Goal: Answer question/provide support: Share knowledge or assist other users

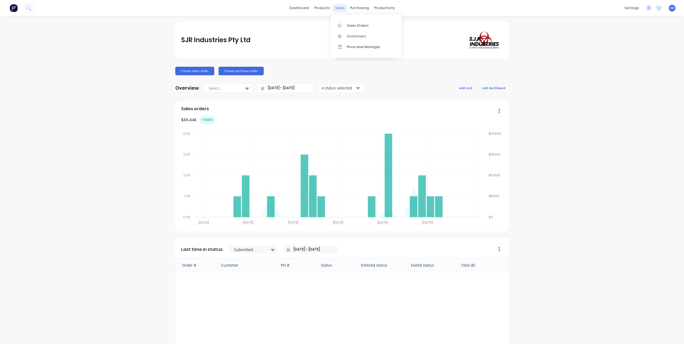
click at [340, 8] on div "sales" at bounding box center [339, 8] width 15 height 8
click at [347, 29] on link "Sales Orders" at bounding box center [366, 25] width 71 height 11
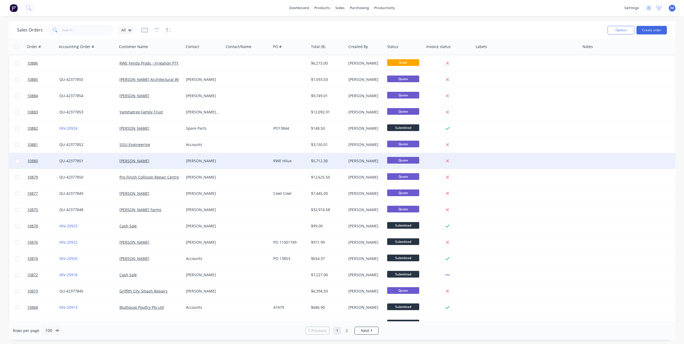
click at [126, 165] on div "Owen Toyota" at bounding box center [150, 161] width 66 height 16
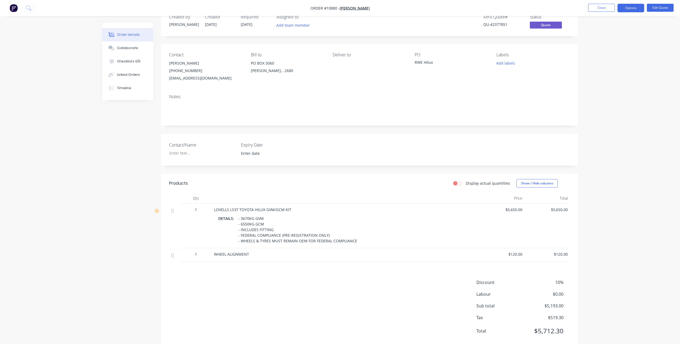
scroll to position [28, 0]
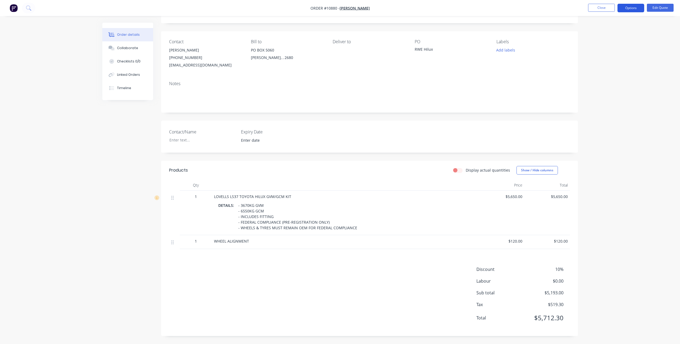
click at [628, 12] on button "Options" at bounding box center [630, 8] width 27 height 9
click at [613, 147] on div "Order details Collaborate Checklists 0/0 Linked Orders Timeline Order details C…" at bounding box center [340, 158] width 680 height 372
click at [634, 9] on button "Options" at bounding box center [630, 8] width 27 height 9
click at [654, 106] on div "Order details Collaborate Checklists 0/0 Linked Orders Timeline Order details C…" at bounding box center [340, 158] width 680 height 372
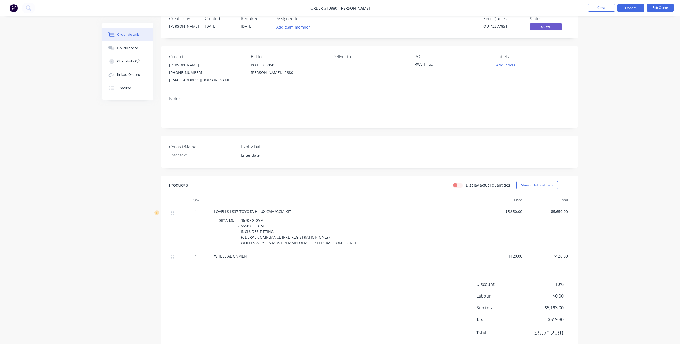
scroll to position [0, 0]
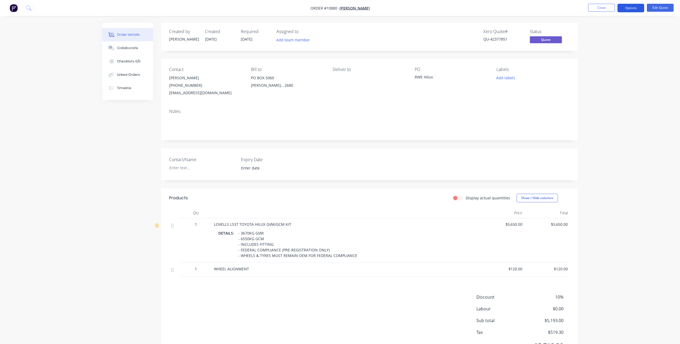
click at [630, 8] on button "Options" at bounding box center [630, 8] width 27 height 9
click at [608, 97] on div "Duplicate" at bounding box center [614, 97] width 49 height 8
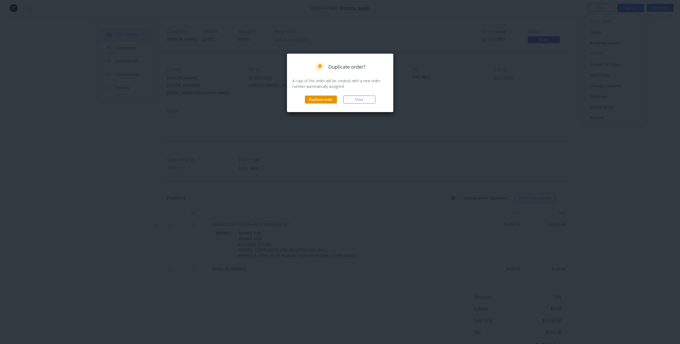
click at [315, 100] on button "Duplicate order" at bounding box center [321, 100] width 32 height 8
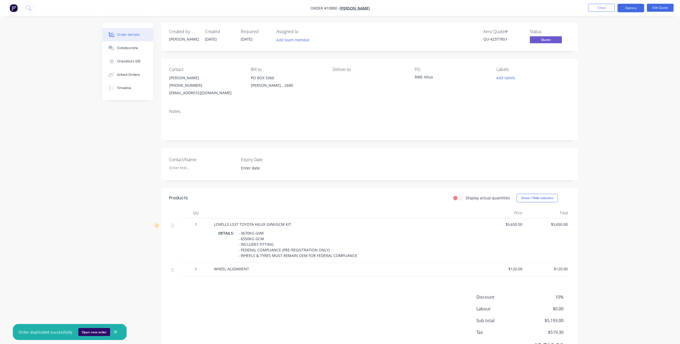
click at [91, 331] on button "Open new order" at bounding box center [94, 332] width 32 height 8
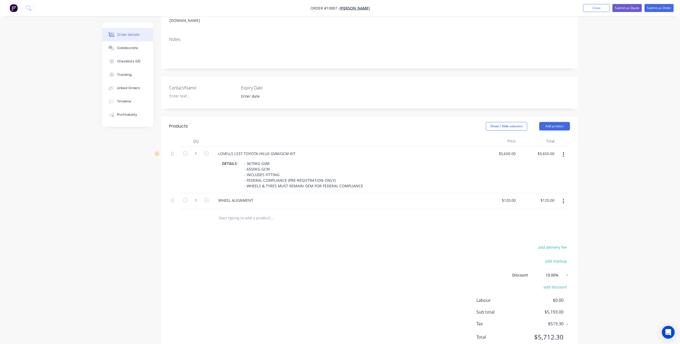
scroll to position [65, 0]
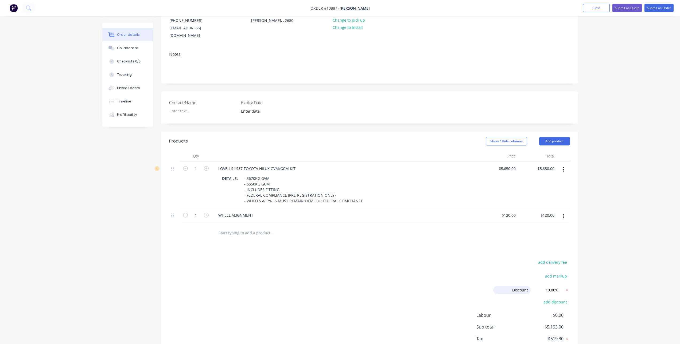
click at [529, 286] on input "Discount" at bounding box center [511, 290] width 37 height 8
drag, startPoint x: 529, startPoint y: 283, endPoint x: 477, endPoint y: 285, distance: 51.6
click at [477, 285] on div "add delivery fee add markup Discount Discount Discount name (Optional) 10.00% 1…" at bounding box center [369, 311] width 401 height 104
click at [554, 286] on input "10.00%" at bounding box center [549, 290] width 24 height 8
click at [456, 227] on div at bounding box center [369, 232] width 401 height 17
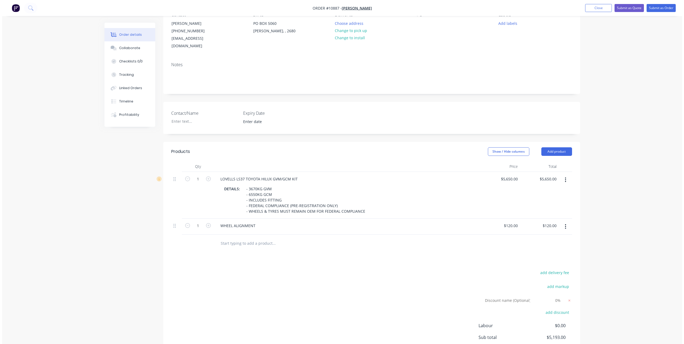
scroll to position [0, 0]
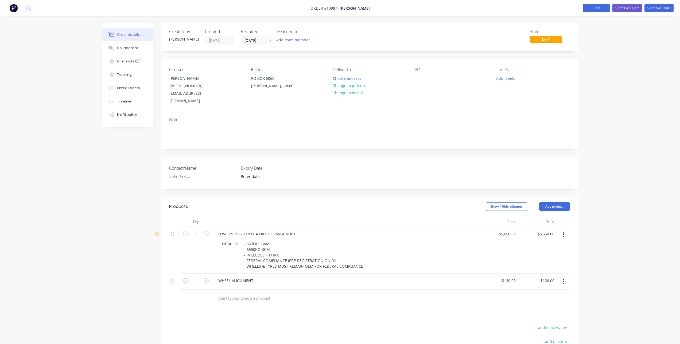
click at [599, 9] on button "Close" at bounding box center [596, 8] width 27 height 8
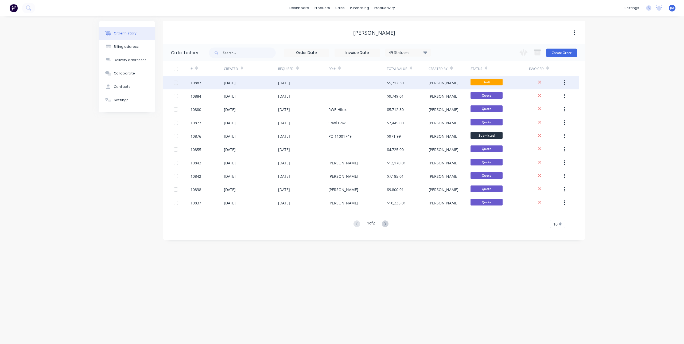
click at [268, 82] on div "08 Sep 2025" at bounding box center [251, 82] width 54 height 13
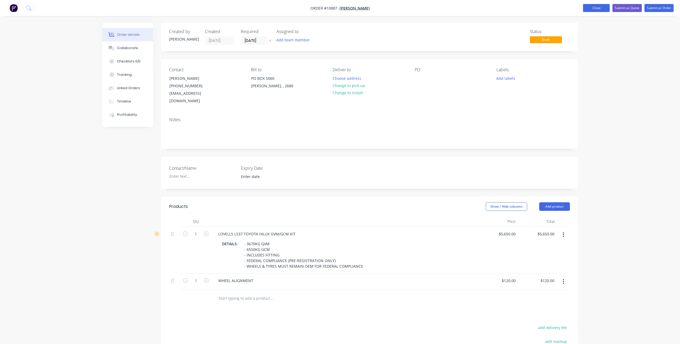
click at [589, 6] on button "Close" at bounding box center [596, 8] width 27 height 8
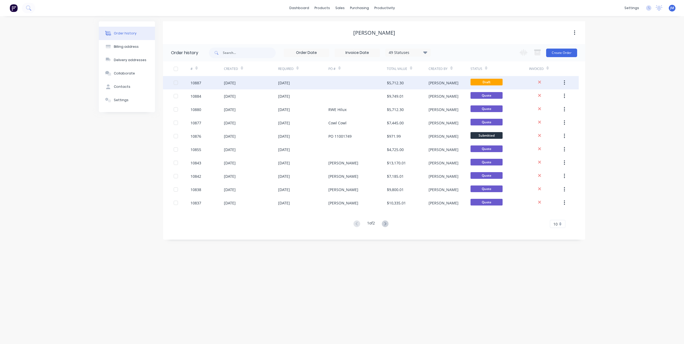
click at [289, 81] on div "08 Sep 2025" at bounding box center [284, 83] width 12 height 6
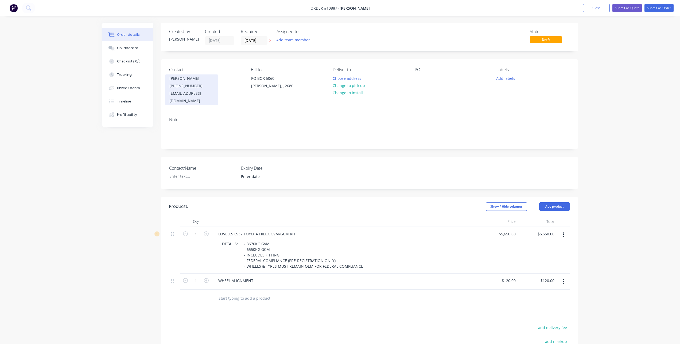
click at [191, 81] on div "Dane Sutcliffe" at bounding box center [191, 78] width 44 height 7
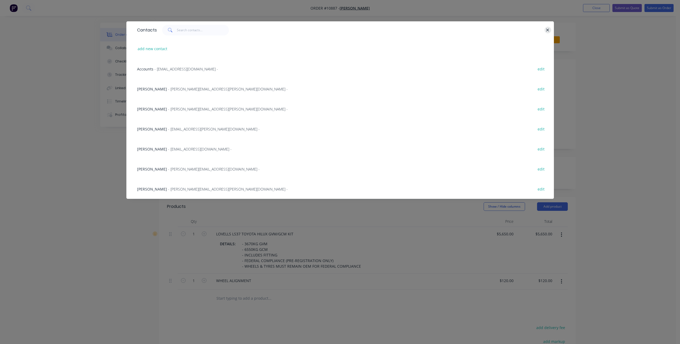
click at [549, 29] on icon "button" at bounding box center [547, 30] width 3 height 3
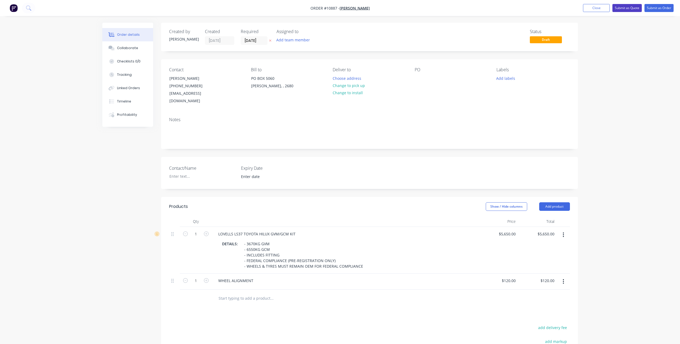
click at [628, 7] on button "Submit as Quote" at bounding box center [626, 8] width 29 height 8
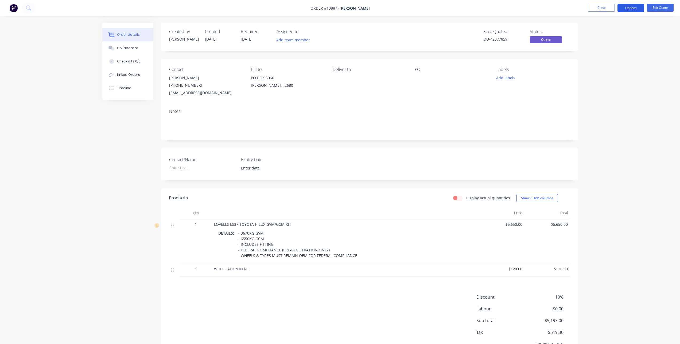
click at [630, 6] on button "Options" at bounding box center [630, 8] width 27 height 9
click at [612, 84] on div "Change customer" at bounding box center [614, 86] width 49 height 8
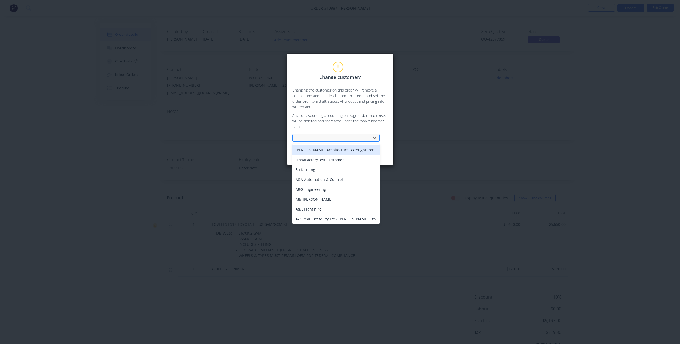
click at [335, 138] on div at bounding box center [332, 138] width 71 height 7
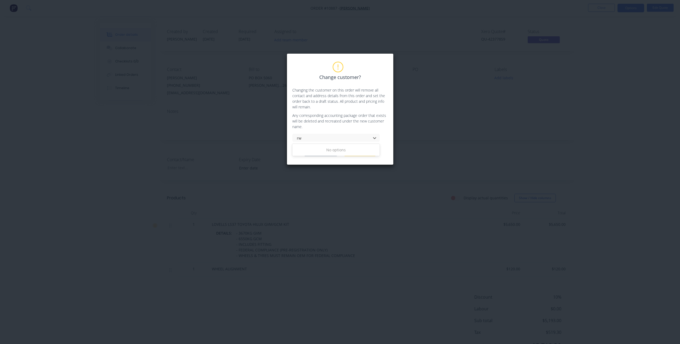
type input "r"
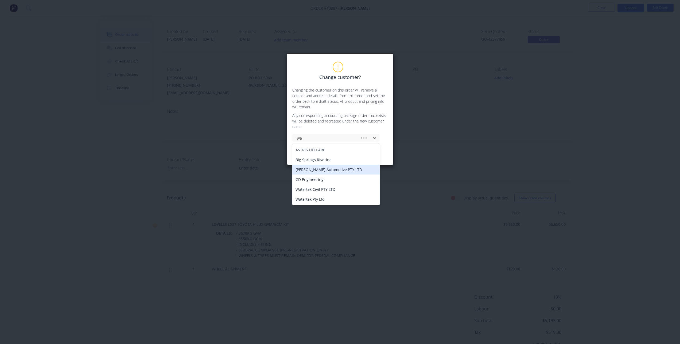
type input "w"
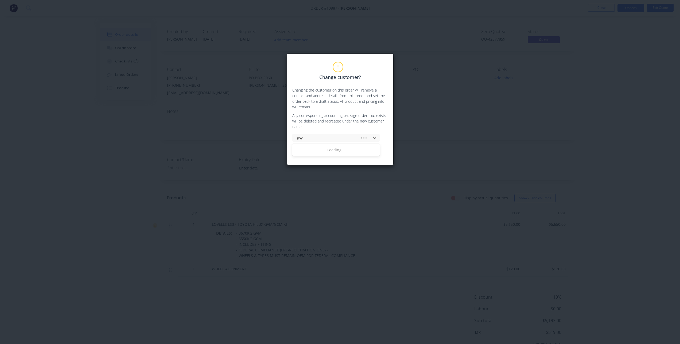
type input "R"
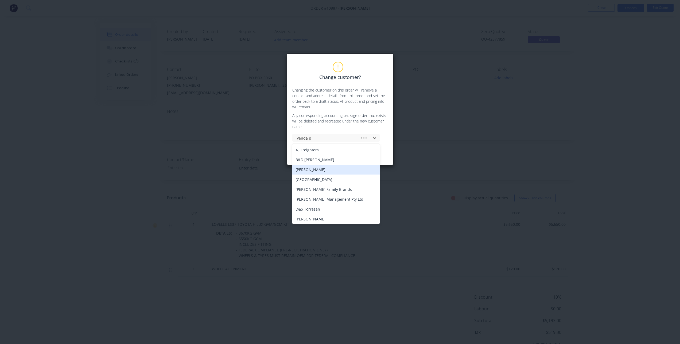
type input "yenda pr"
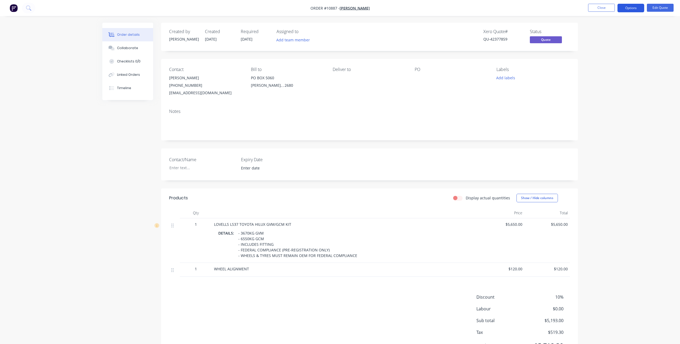
click at [637, 6] on button "Options" at bounding box center [630, 8] width 27 height 9
click at [607, 86] on div "Change customer" at bounding box center [614, 86] width 49 height 8
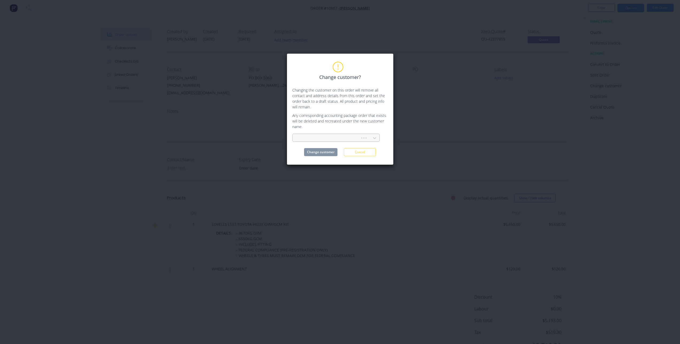
click at [311, 136] on div at bounding box center [327, 138] width 61 height 7
type input "irriga"
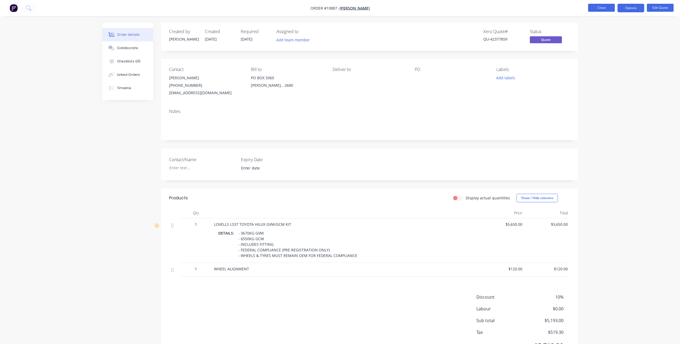
click at [601, 5] on button "Close" at bounding box center [601, 8] width 27 height 8
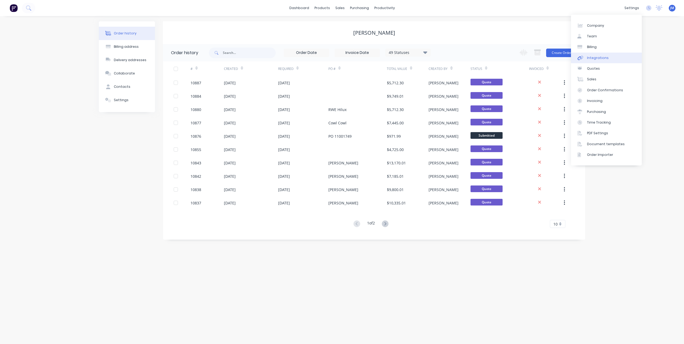
click at [605, 58] on div "Integrations" at bounding box center [598, 58] width 22 height 5
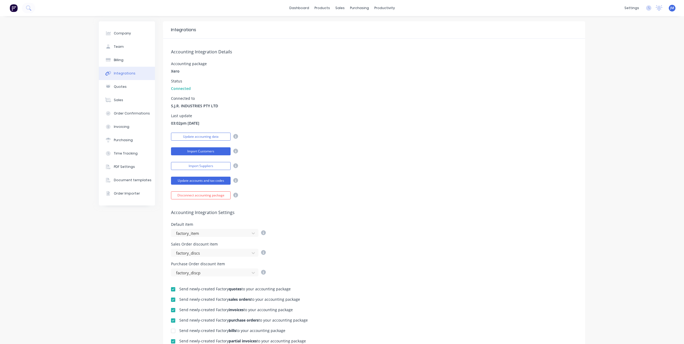
click at [203, 150] on button "Import Customers" at bounding box center [201, 151] width 60 height 8
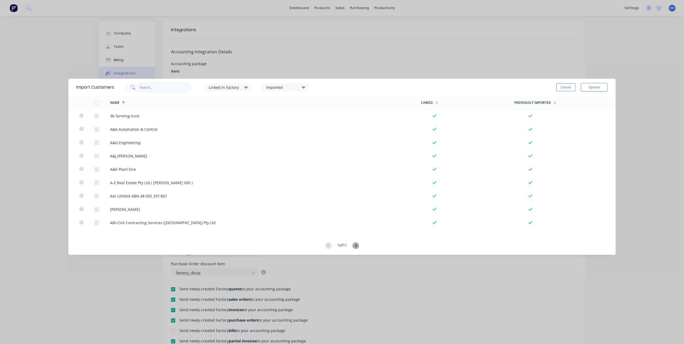
click at [171, 89] on input "text" at bounding box center [166, 87] width 52 height 11
type input "rwe"
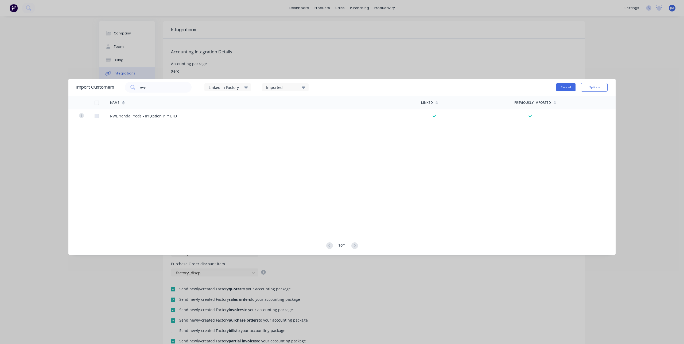
click at [569, 88] on button "Cancel" at bounding box center [565, 87] width 19 height 8
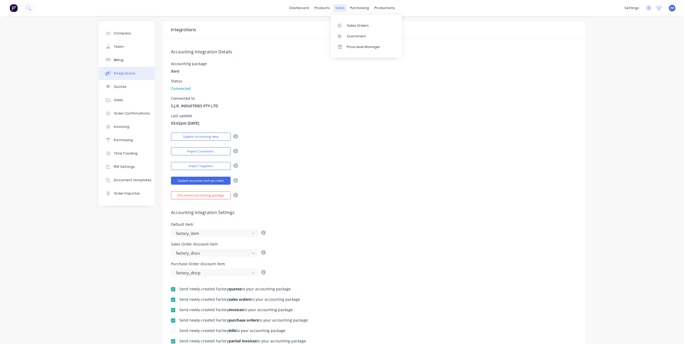
click at [338, 10] on div "sales" at bounding box center [339, 8] width 15 height 8
click at [354, 37] on div "Customers" at bounding box center [356, 36] width 19 height 5
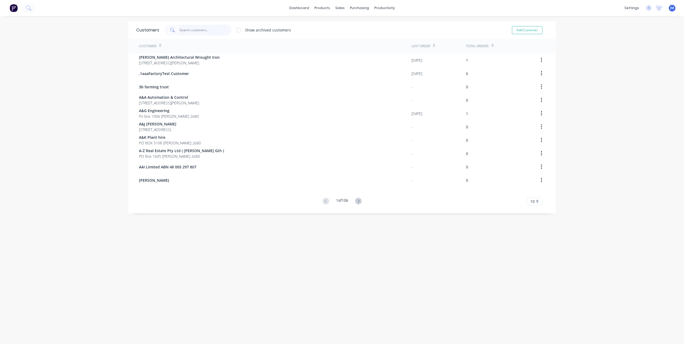
click at [200, 32] on input "text" at bounding box center [205, 30] width 52 height 11
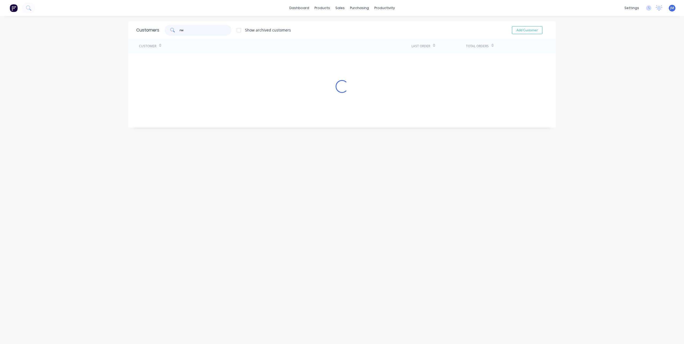
type input "r"
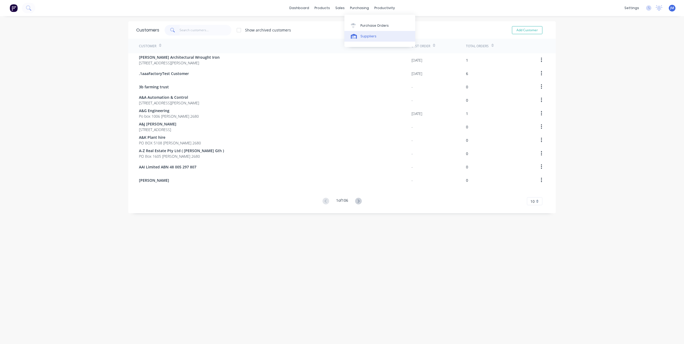
click at [362, 35] on div "Suppliers" at bounding box center [368, 36] width 16 height 5
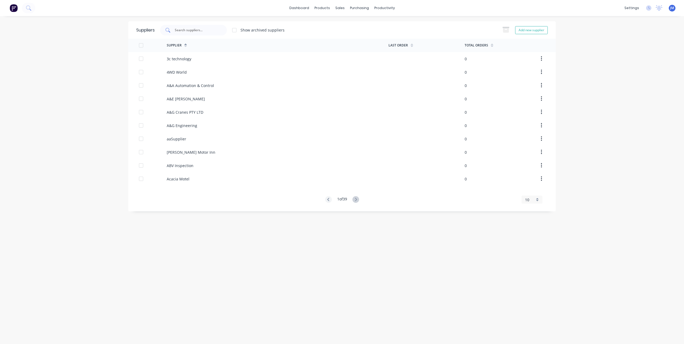
click at [213, 29] on input "text" at bounding box center [196, 30] width 44 height 5
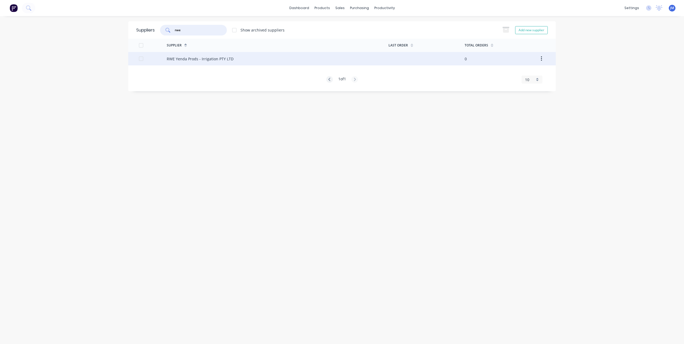
type input "rwe"
click at [193, 59] on div "RWE Yenda Prods - Irrigation PTY LTD" at bounding box center [200, 59] width 67 height 6
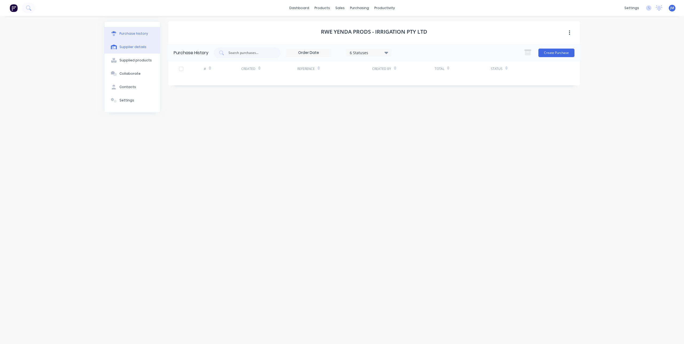
click at [142, 46] on div "Supplier details" at bounding box center [132, 47] width 27 height 5
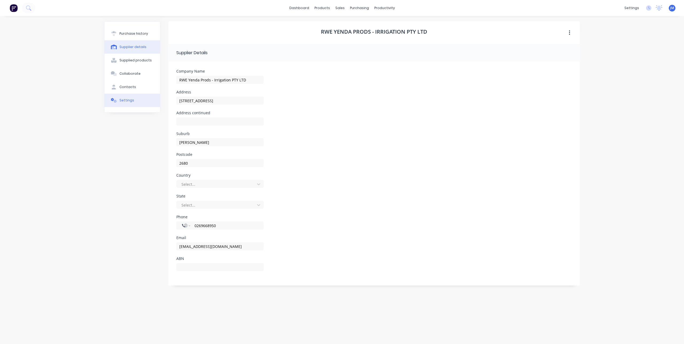
click at [131, 101] on div "Settings" at bounding box center [126, 100] width 15 height 5
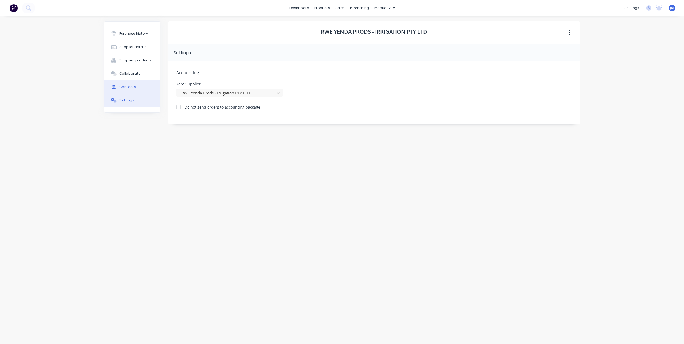
click at [136, 88] on button "Contacts" at bounding box center [132, 86] width 56 height 13
click at [192, 69] on div "Accounts None" at bounding box center [195, 69] width 31 height 17
click at [175, 69] on icon "button" at bounding box center [174, 70] width 3 height 4
click at [213, 92] on input "Accounts None" at bounding box center [213, 93] width 75 height 8
type input "Accounts"
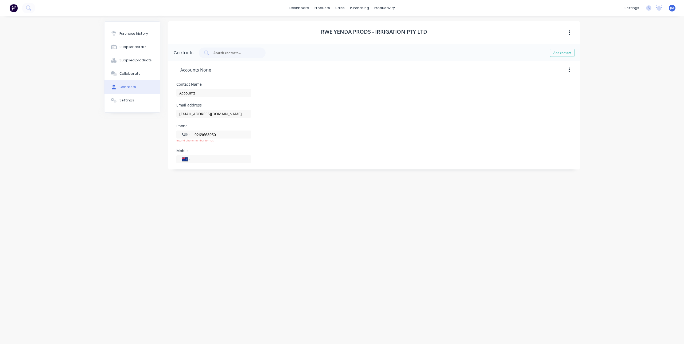
click at [356, 107] on div "Email address rwe@rwe.net.au" at bounding box center [373, 110] width 395 height 14
click at [223, 135] on input "0269668950" at bounding box center [220, 135] width 52 height 6
drag, startPoint x: 198, startPoint y: 134, endPoint x: 193, endPoint y: 135, distance: 4.6
click at [193, 135] on div "International Afghanistan Åland Islands Albania Algeria American Samoa Andorra …" at bounding box center [213, 135] width 75 height 8
type input "+69668950"
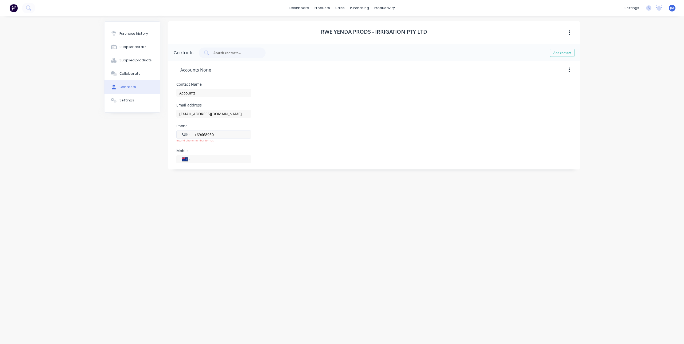
drag, startPoint x: 225, startPoint y: 132, endPoint x: 181, endPoint y: 134, distance: 44.1
click at [181, 134] on div "International Afghanistan Åland Islands Albania Algeria American Samoa Andorra …" at bounding box center [213, 135] width 75 height 8
select select "AU"
click at [130, 42] on button "Supplier details" at bounding box center [132, 46] width 56 height 13
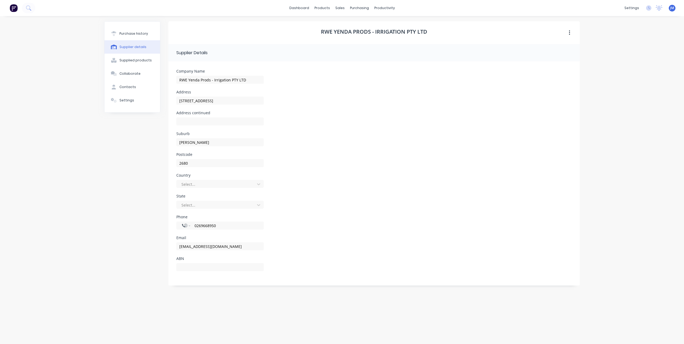
click at [569, 33] on icon "button" at bounding box center [569, 32] width 1 height 5
click at [368, 105] on div "Address [STREET_ADDRESS]" at bounding box center [373, 100] width 395 height 21
click at [132, 74] on div "Collaborate" at bounding box center [129, 73] width 21 height 5
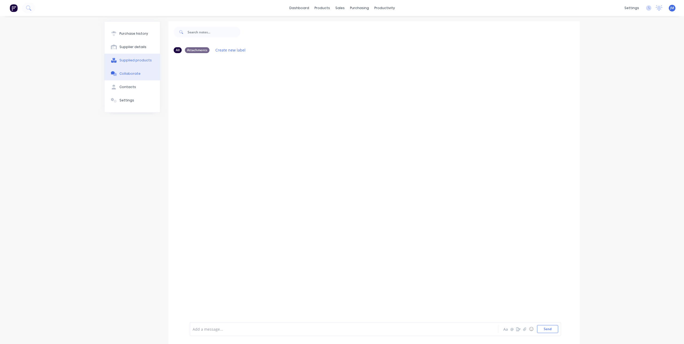
click at [140, 62] on div "Supplied products" at bounding box center [135, 60] width 32 height 5
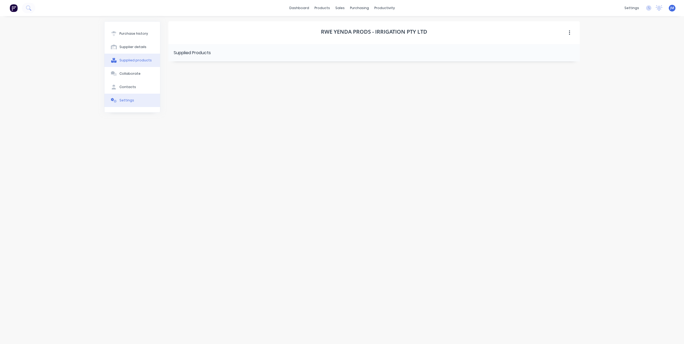
click at [127, 99] on div "Settings" at bounding box center [126, 100] width 15 height 5
click at [138, 33] on div "Purchase history" at bounding box center [133, 33] width 29 height 5
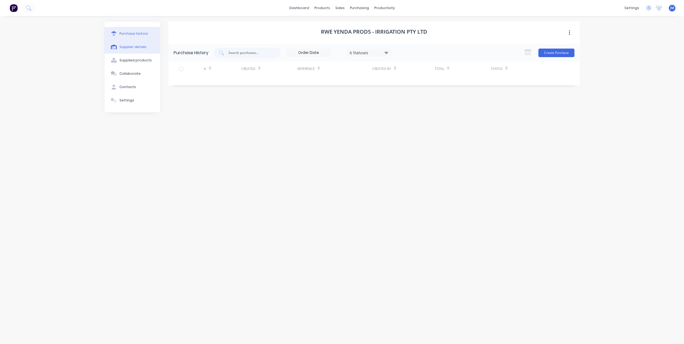
click at [131, 47] on div "Supplier details" at bounding box center [132, 47] width 27 height 5
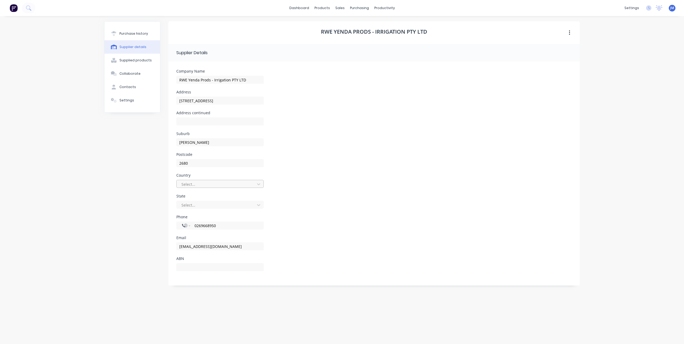
click at [224, 185] on div at bounding box center [216, 184] width 71 height 7
click at [216, 195] on div "[GEOGRAPHIC_DATA]" at bounding box center [219, 196] width 87 height 10
click at [208, 204] on div at bounding box center [216, 205] width 71 height 7
click at [210, 228] on div "[GEOGRAPHIC_DATA]" at bounding box center [219, 227] width 87 height 10
click at [370, 180] on div "Country Australia" at bounding box center [373, 184] width 395 height 21
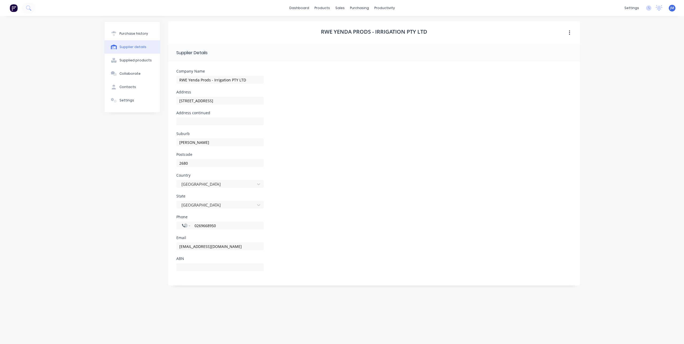
click at [391, 186] on div "Country Australia" at bounding box center [373, 184] width 395 height 21
click at [345, 139] on div "Suburb Griffith" at bounding box center [373, 142] width 395 height 21
click at [384, 169] on div "Postcode 2680" at bounding box center [373, 163] width 395 height 21
click at [398, 104] on div "Address [STREET_ADDRESS]" at bounding box center [373, 100] width 395 height 21
click at [464, 128] on div "Address continued" at bounding box center [373, 121] width 395 height 21
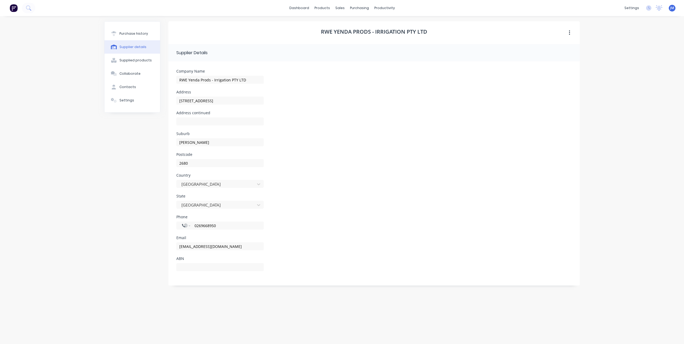
click at [570, 34] on button "button" at bounding box center [569, 33] width 13 height 10
click at [625, 52] on div "dashboard products sales purchasing productivity dashboard products Product Cat…" at bounding box center [342, 172] width 684 height 344
click at [673, 334] on icon "Open Intercom Messenger" at bounding box center [671, 332] width 7 height 7
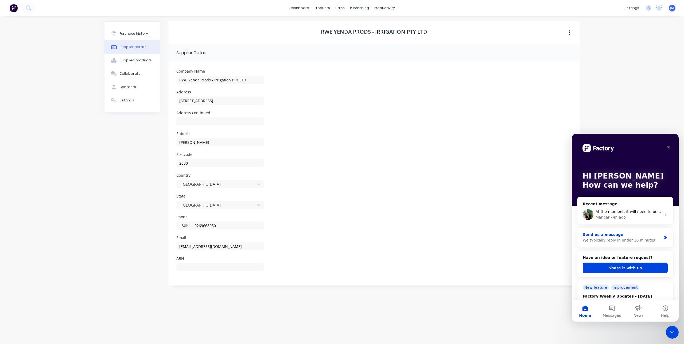
click at [626, 237] on div "Send us a message" at bounding box center [621, 235] width 78 height 6
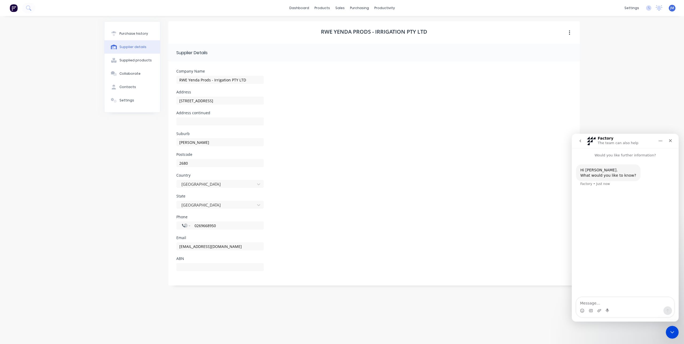
type textarea "I"
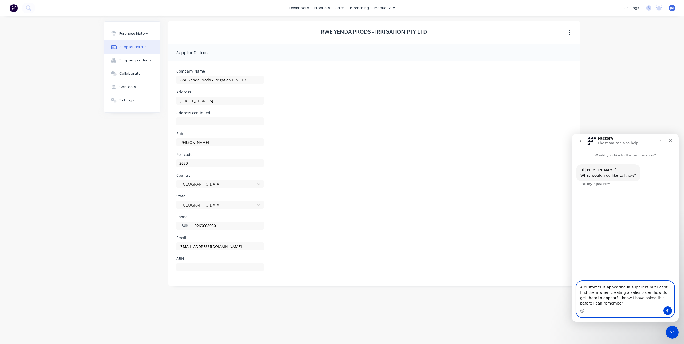
type textarea "A customer is appearing in suppliers but I cant find them when creating a sales…"
click at [669, 310] on icon "Send a message…" at bounding box center [667, 311] width 4 height 4
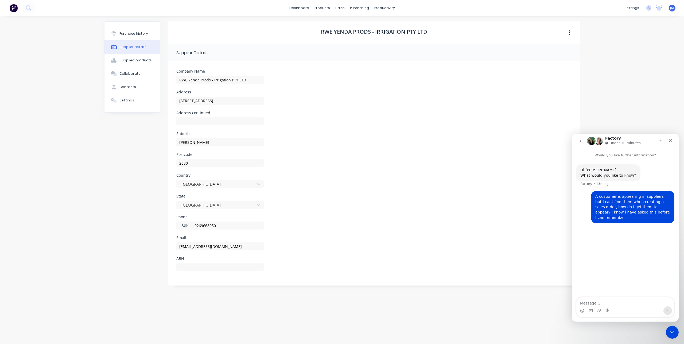
drag, startPoint x: 362, startPoint y: 105, endPoint x: 367, endPoint y: 91, distance: 14.2
click at [363, 104] on div "Address [STREET_ADDRESS]" at bounding box center [373, 100] width 395 height 21
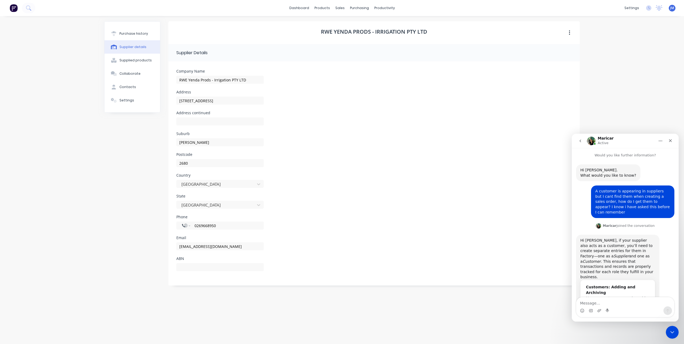
scroll to position [39, 0]
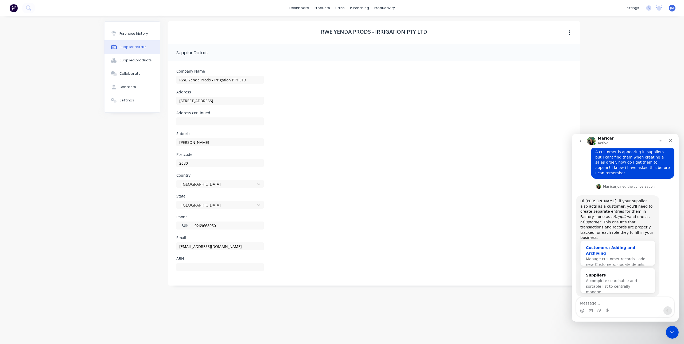
click at [630, 257] on span "Manage customer records - add new Customers, update details, or…" at bounding box center [616, 264] width 60 height 15
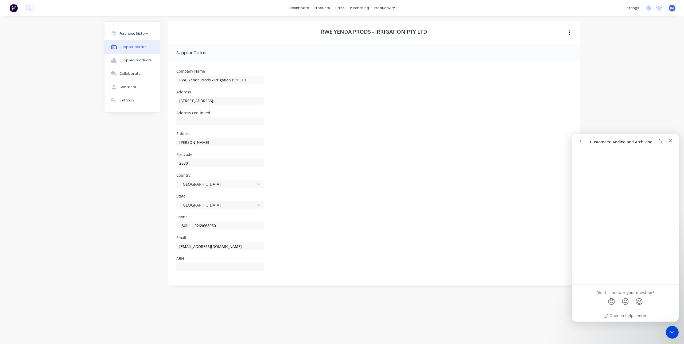
scroll to position [642, 0]
click at [580, 139] on icon "go back" at bounding box center [580, 141] width 4 height 4
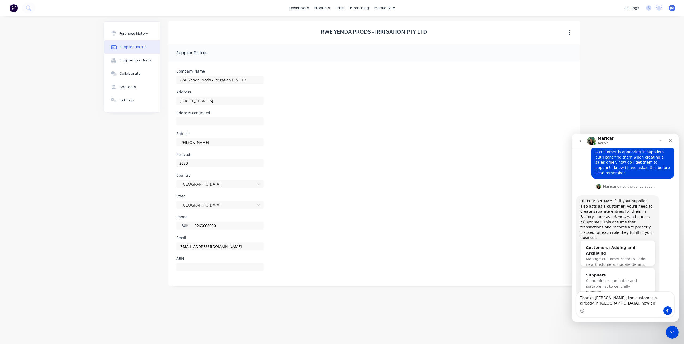
scroll to position [45, 0]
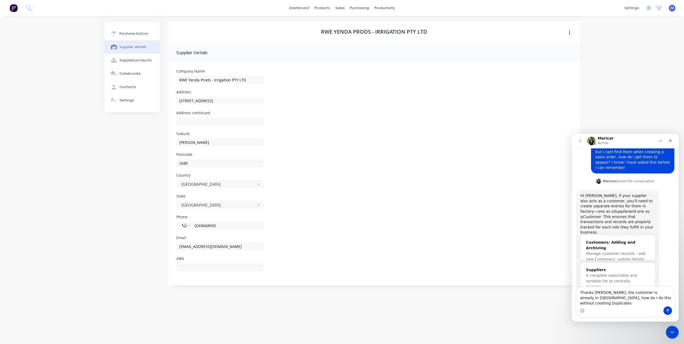
click at [630, 303] on textarea "Thanks [PERSON_NAME], the customer is already in [GEOGRAPHIC_DATA], how do I do…" at bounding box center [625, 297] width 98 height 20
click at [652, 304] on textarea "Thanks [PERSON_NAME], the customer is already in [GEOGRAPHIC_DATA], how do I do…" at bounding box center [625, 297] width 98 height 20
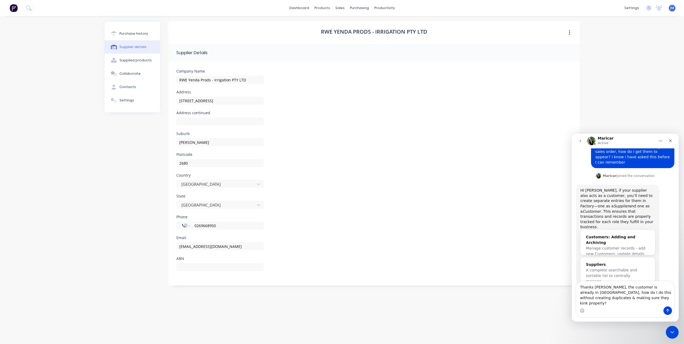
click at [589, 303] on textarea "Thanks [PERSON_NAME], the customer is already in [GEOGRAPHIC_DATA], how do I do…" at bounding box center [625, 293] width 98 height 25
type textarea "Thanks [PERSON_NAME], the customer is already in [GEOGRAPHIC_DATA], how do I do…"
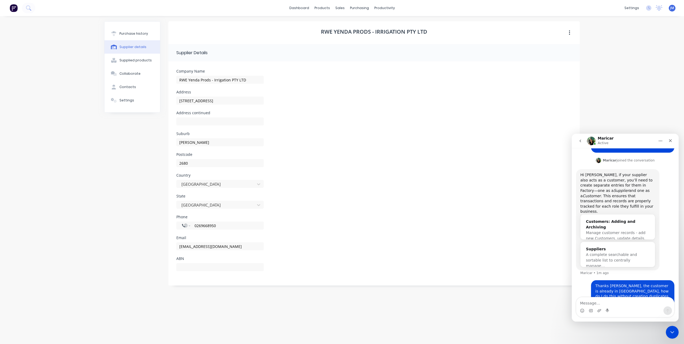
scroll to position [66, 0]
click at [604, 70] on div "dashboard products sales purchasing productivity dashboard products Product Cat…" at bounding box center [342, 172] width 684 height 344
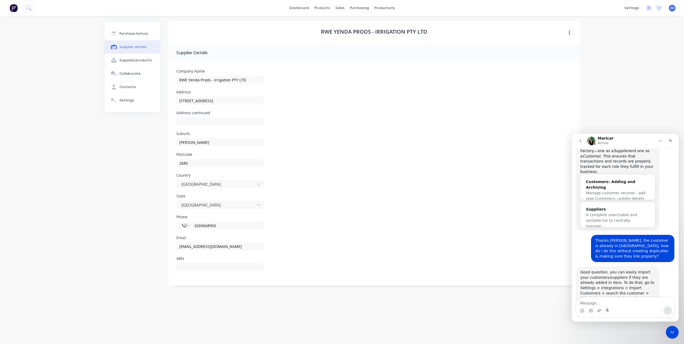
scroll to position [138, 0]
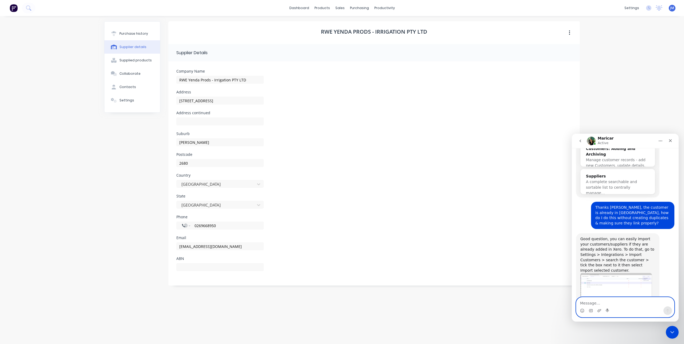
click at [605, 306] on textarea "Message…" at bounding box center [625, 301] width 98 height 9
type textarea "I have"
click at [628, 8] on div "settings" at bounding box center [631, 8] width 20 height 8
click at [601, 54] on link "Integrations" at bounding box center [606, 58] width 71 height 11
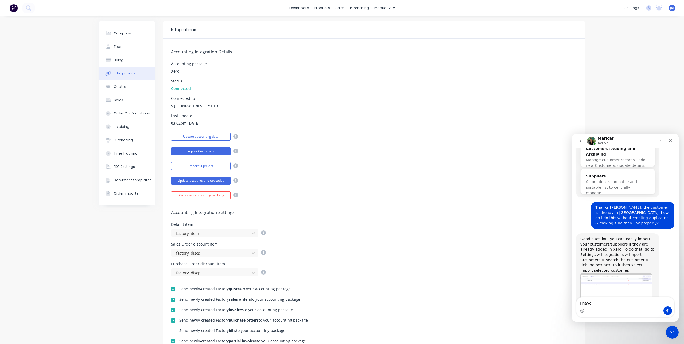
click at [216, 151] on button "Import Customers" at bounding box center [201, 151] width 60 height 8
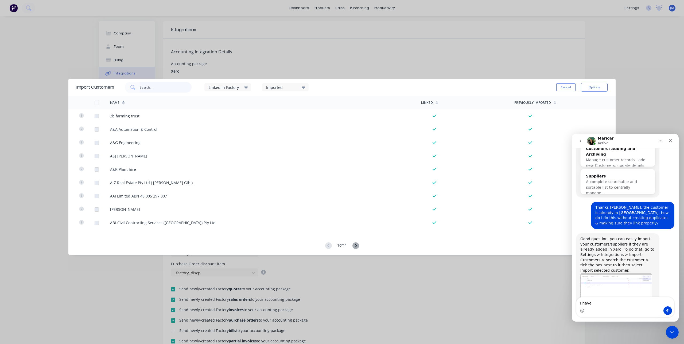
click at [166, 88] on input "text" at bounding box center [166, 87] width 52 height 11
type input "rwe"
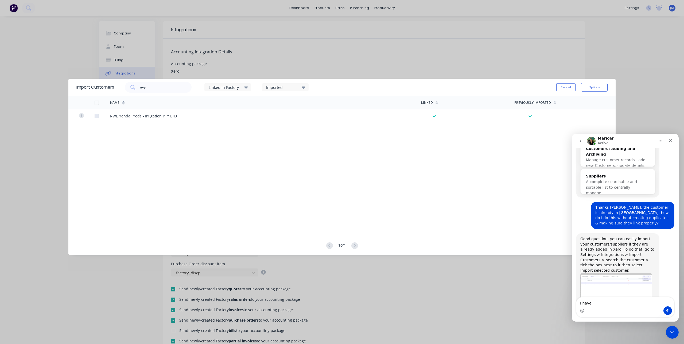
click at [595, 307] on div "Intercom messenger" at bounding box center [625, 311] width 98 height 9
drag, startPoint x: 597, startPoint y: 303, endPoint x: 578, endPoint y: 305, distance: 18.5
click at [578, 305] on textarea "I have" at bounding box center [625, 301] width 98 height 9
type textarea "its telling me its previously imported"
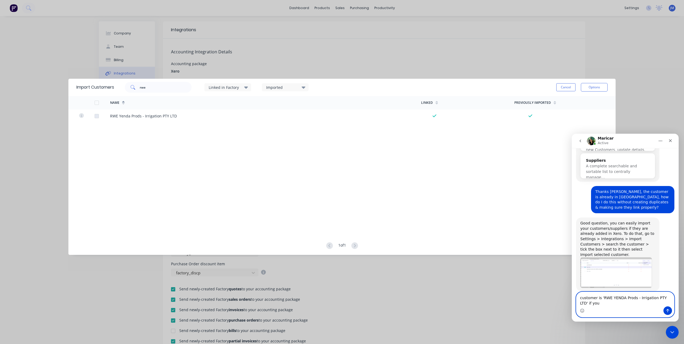
scroll to position [159, 0]
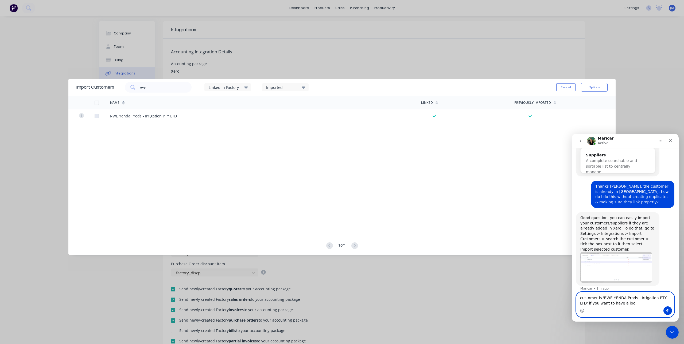
type textarea "customer is 'RWE YENDA Prods - Irrigation PTY LTD' if you want to have a look"
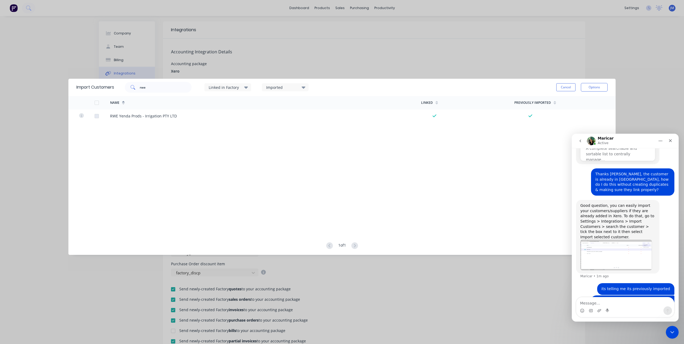
click at [494, 186] on div "Name Linked Previously Imported RWE Yenda Prods - Irrigation PTY LTD" at bounding box center [341, 164] width 547 height 136
click at [103, 150] on div "Import Customers rwe Linked in Factory Imported Cancel Options Name Linked Prev…" at bounding box center [63, 156] width 77 height 12
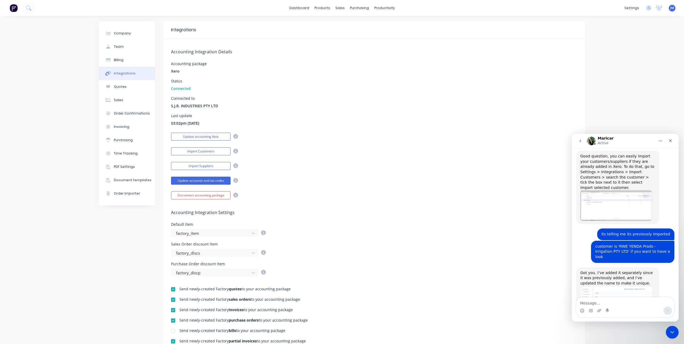
scroll to position [244, 0]
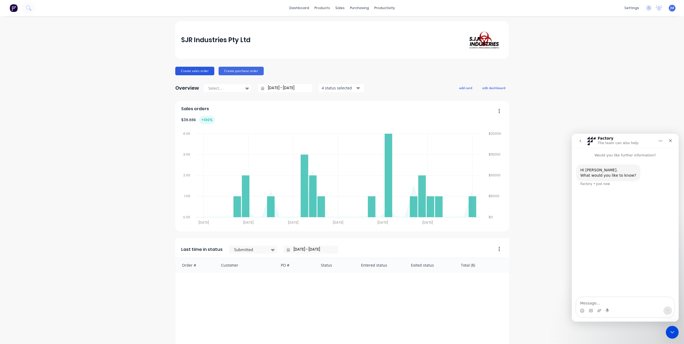
click at [185, 70] on button "Create sales order" at bounding box center [194, 71] width 39 height 9
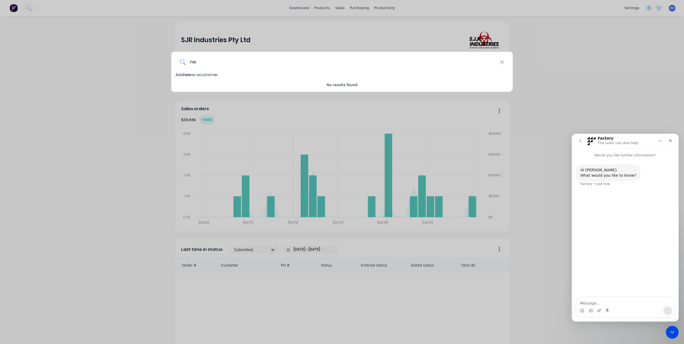
type input "r"
